Goal: Browse casually

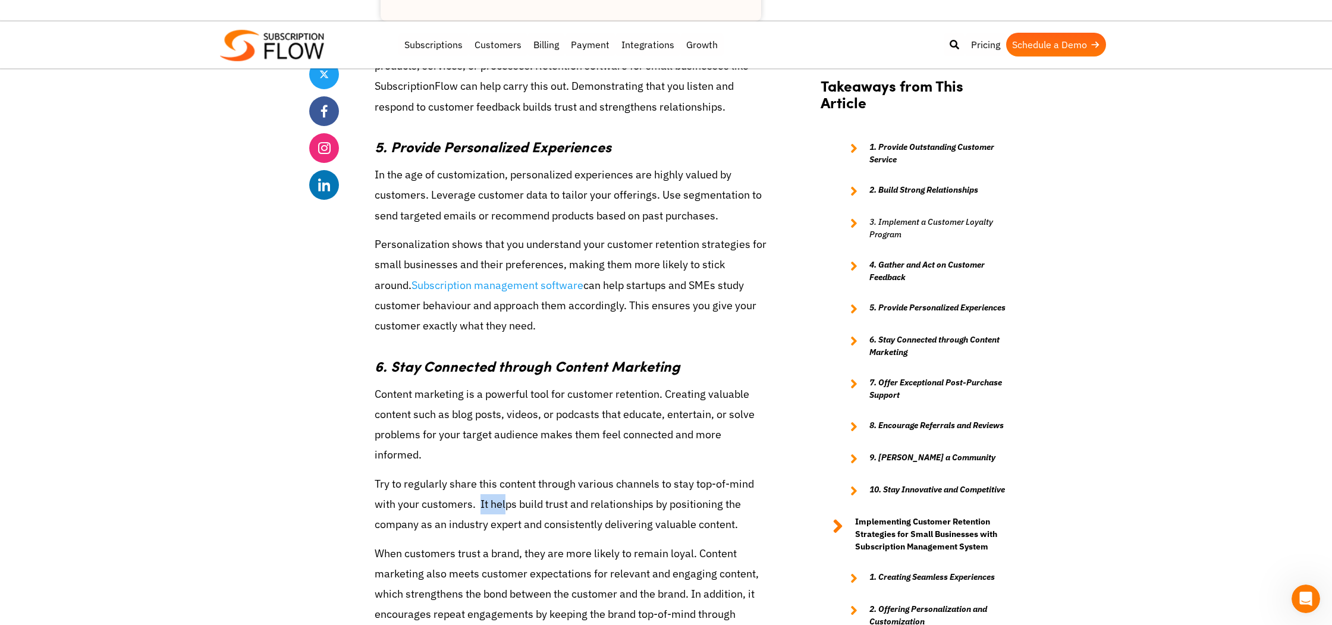
scroll to position [1946, 0]
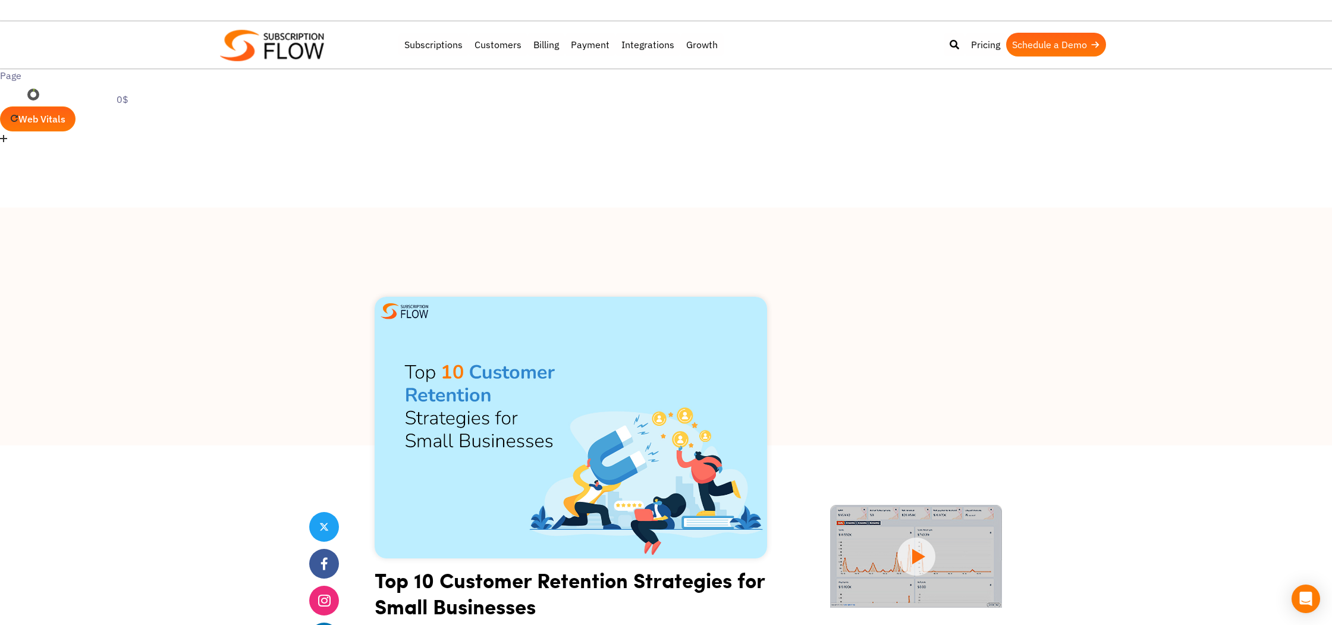
click at [273, 42] on img at bounding box center [272, 46] width 104 height 32
